Goal: Use online tool/utility: Utilize a website feature to perform a specific function

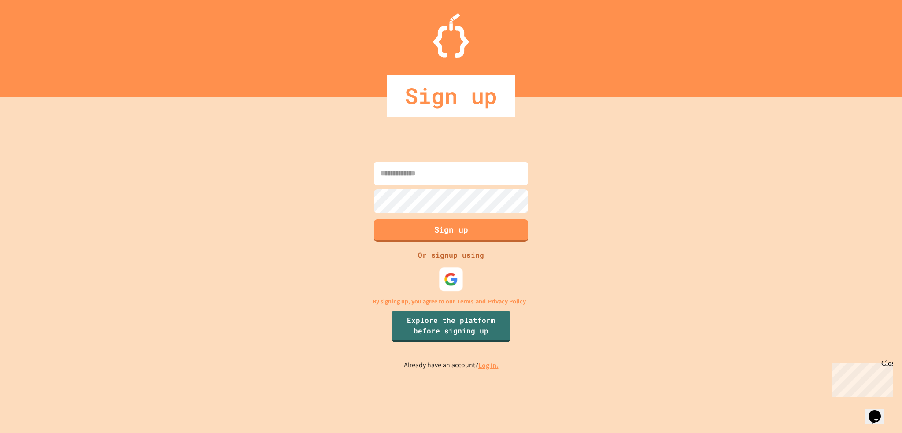
click at [456, 289] on div at bounding box center [450, 278] width 23 height 23
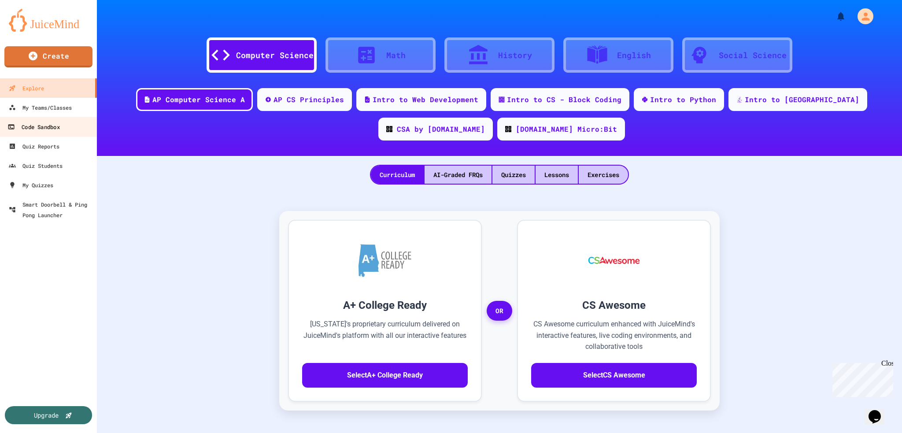
click at [51, 123] on div "Code Sandbox" at bounding box center [33, 127] width 52 height 11
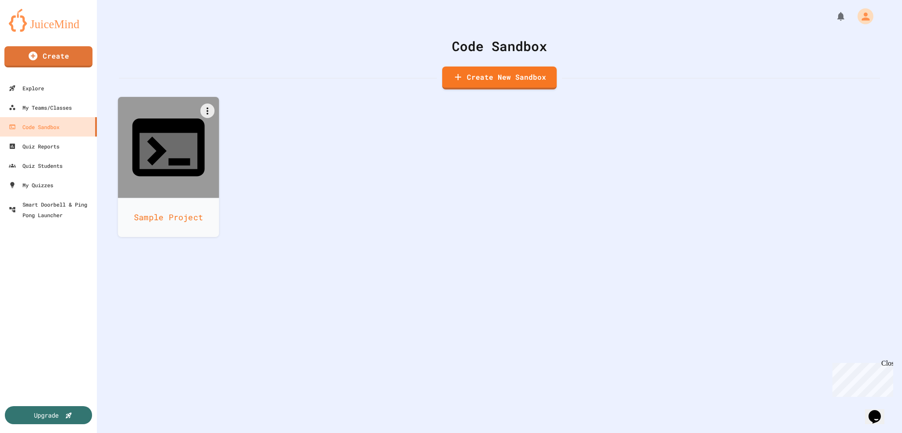
click at [150, 143] on icon at bounding box center [168, 147] width 87 height 87
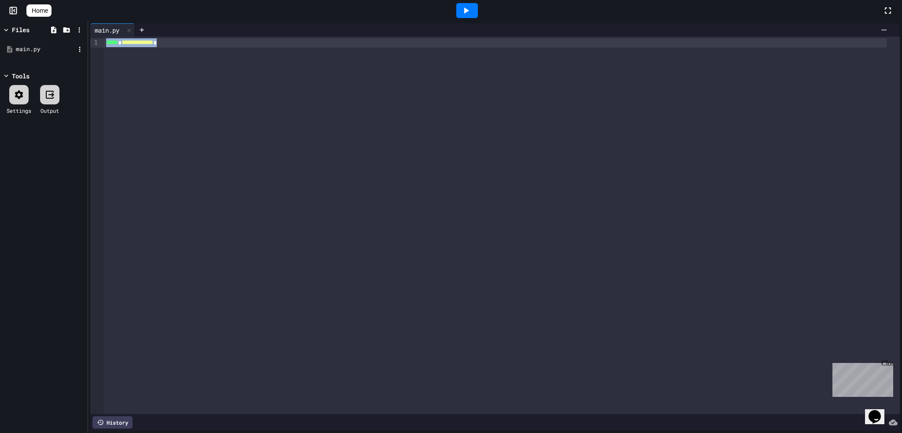
drag, startPoint x: 228, startPoint y: 56, endPoint x: 53, endPoint y: 41, distance: 175.9
click at [53, 41] on div "**********" at bounding box center [451, 227] width 902 height 412
click at [13, 26] on div "Files" at bounding box center [21, 29] width 18 height 9
click at [48, 9] on span "Home" at bounding box center [40, 10] width 16 height 9
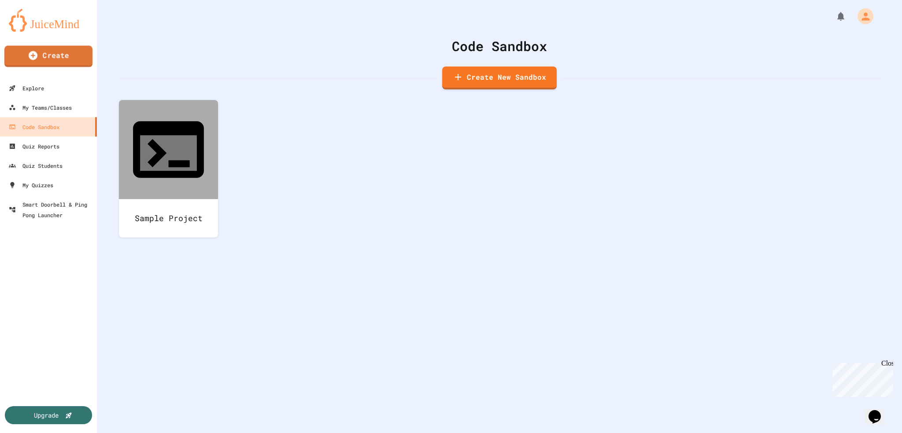
click at [51, 36] on link at bounding box center [48, 20] width 97 height 40
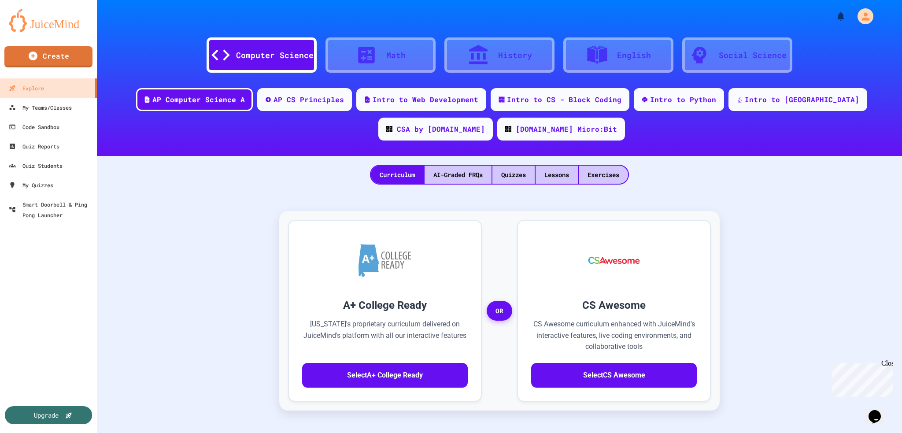
click at [65, 63] on link "Create" at bounding box center [48, 56] width 88 height 21
click at [84, 432] on div at bounding box center [451, 433] width 902 height 0
click at [70, 119] on link "Code Sandbox" at bounding box center [49, 127] width 100 height 20
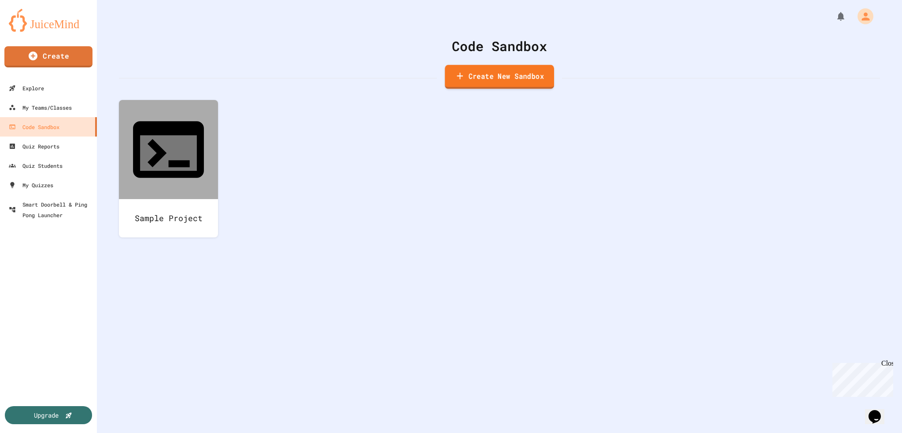
click at [515, 72] on link "Create New Sandbox" at bounding box center [499, 77] width 109 height 24
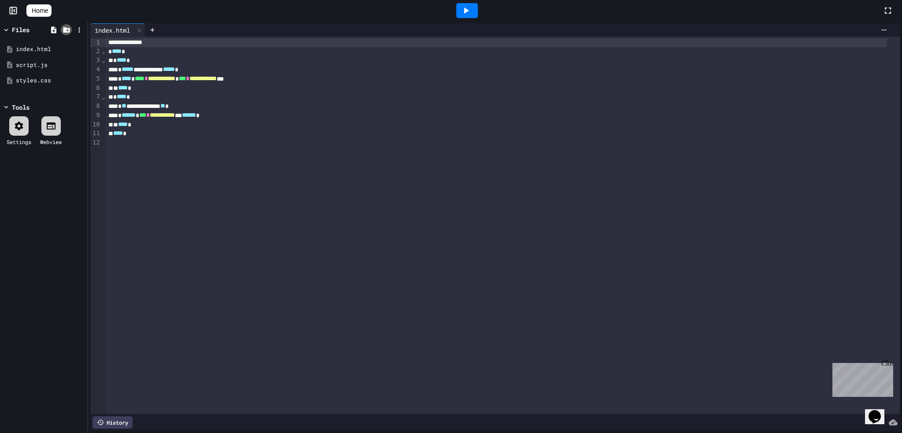
click at [65, 29] on icon at bounding box center [66, 29] width 7 height 5
click at [92, 160] on div "99 1 2 3 4 5 6 7 8 9 10 11 12" at bounding box center [95, 225] width 11 height 377
click at [80, 29] on icon at bounding box center [79, 30] width 8 height 8
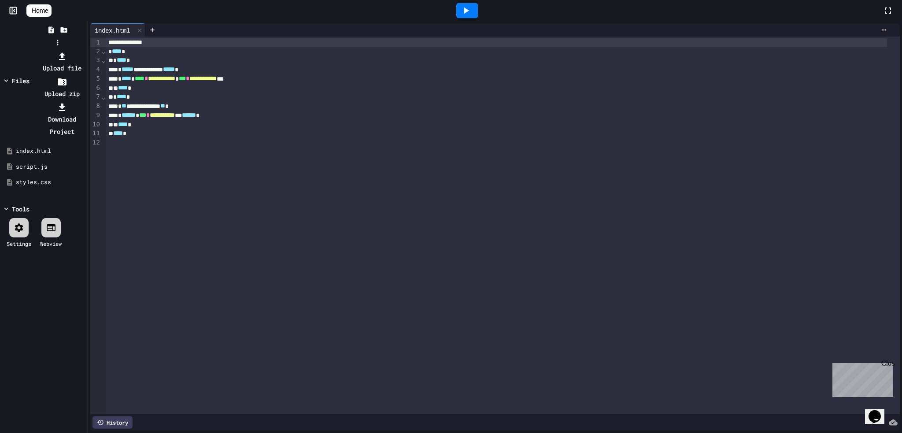
click at [85, 50] on li "Upload file" at bounding box center [61, 62] width 47 height 25
click at [85, 75] on li "Upload zip" at bounding box center [61, 87] width 47 height 25
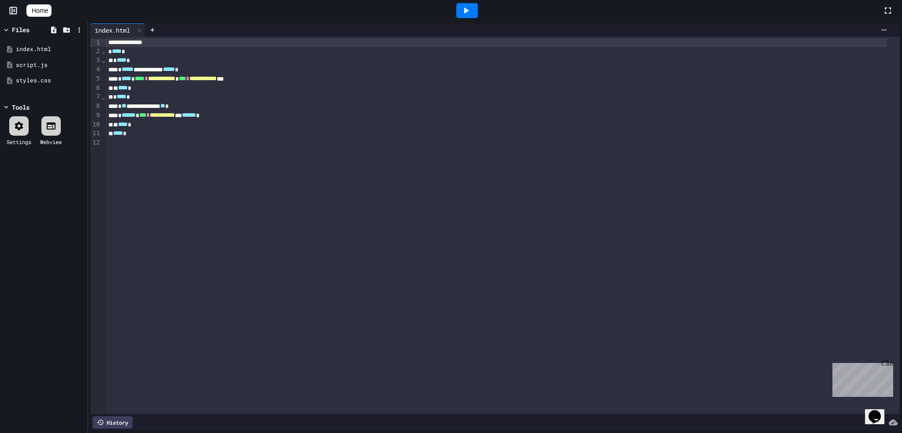
click at [571, 362] on div "**********" at bounding box center [503, 225] width 794 height 377
